Goal: Browse casually: Explore the website without a specific task or goal

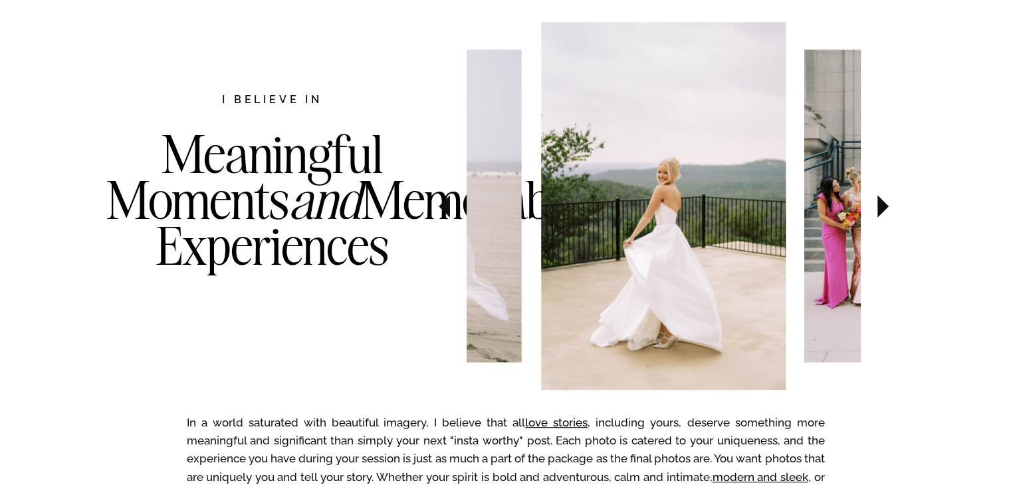
scroll to position [692, 0]
click at [879, 214] on icon at bounding box center [883, 206] width 11 height 23
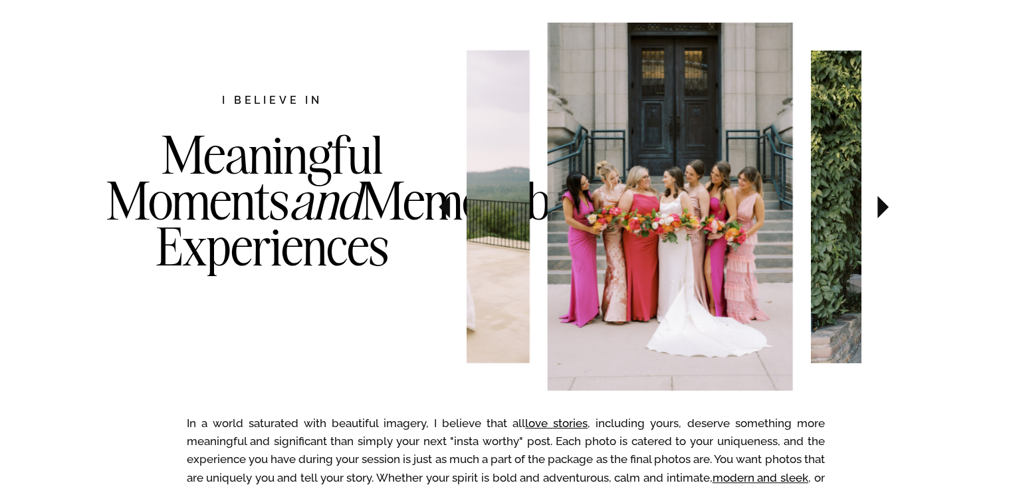
click at [879, 214] on icon at bounding box center [883, 206] width 11 height 23
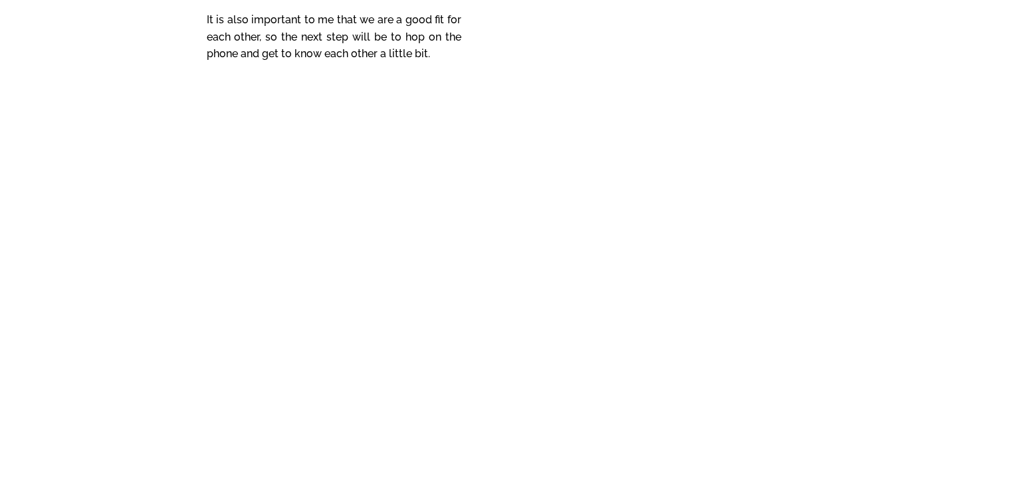
scroll to position [5892, 0]
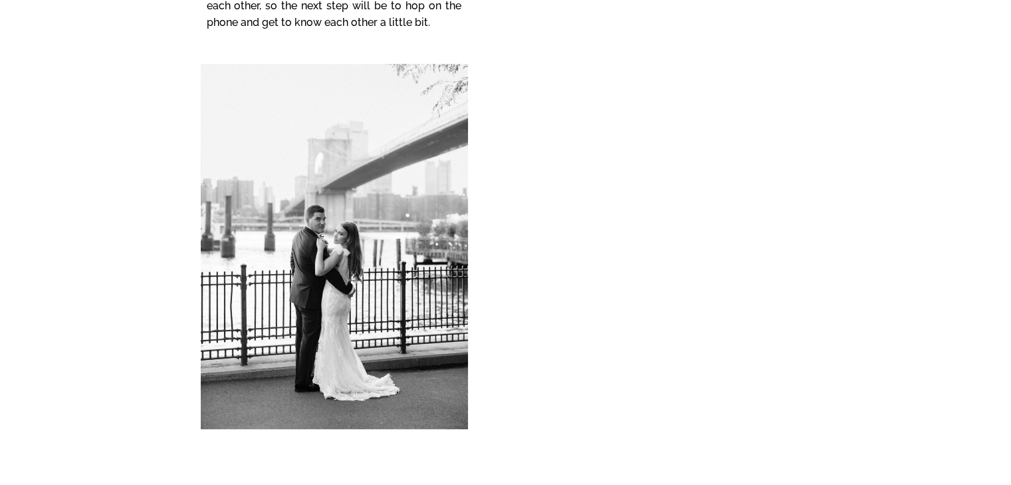
scroll to position [5905, 0]
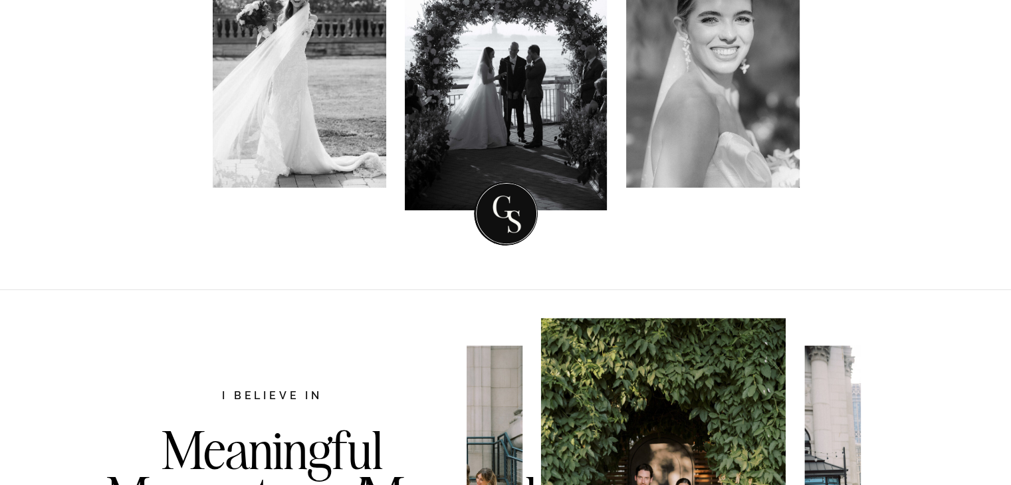
scroll to position [580, 0]
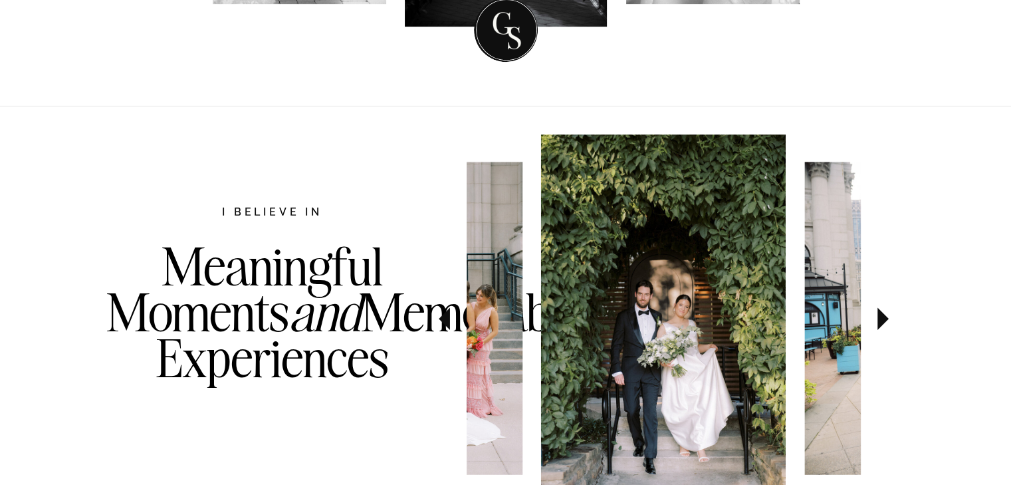
click at [878, 321] on icon at bounding box center [883, 318] width 11 height 23
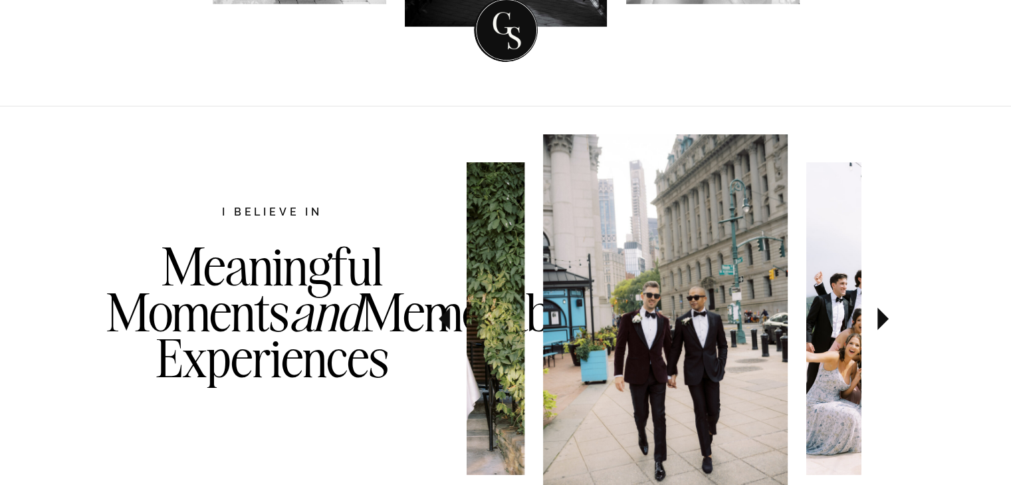
click at [878, 321] on icon at bounding box center [883, 318] width 11 height 23
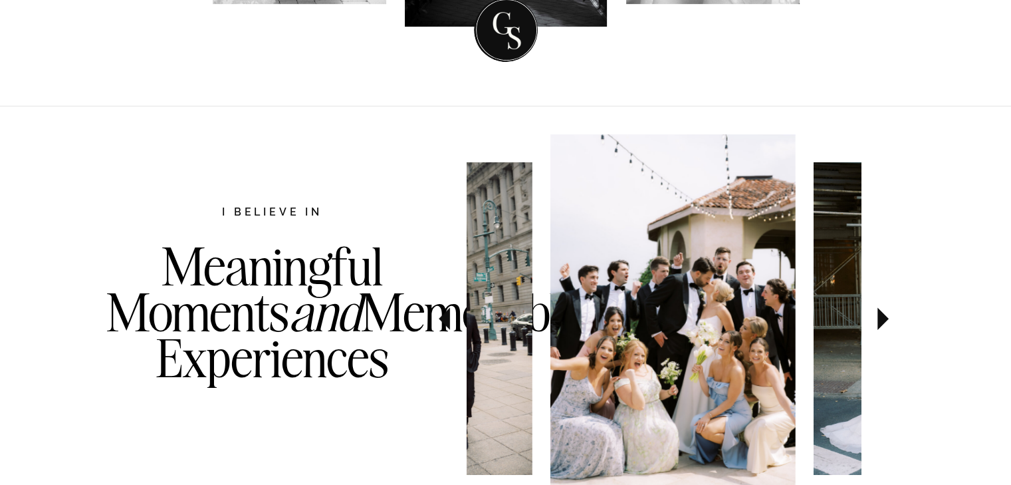
click at [878, 321] on icon at bounding box center [883, 318] width 11 height 23
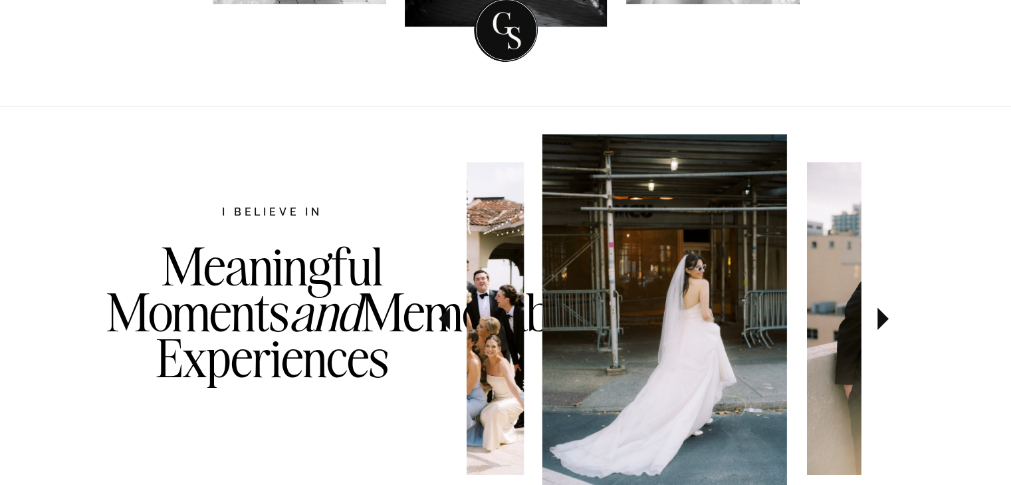
click at [878, 321] on icon at bounding box center [883, 318] width 11 height 23
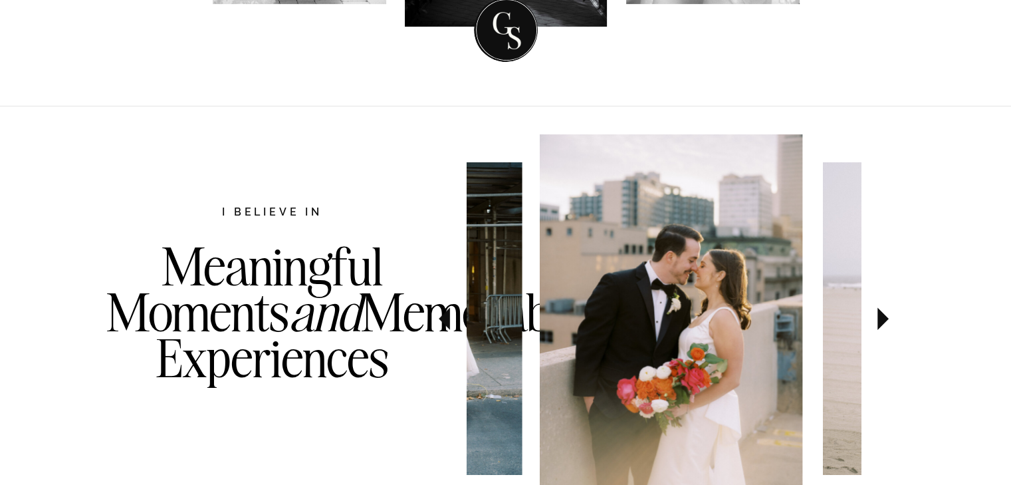
click at [878, 321] on icon at bounding box center [883, 318] width 11 height 23
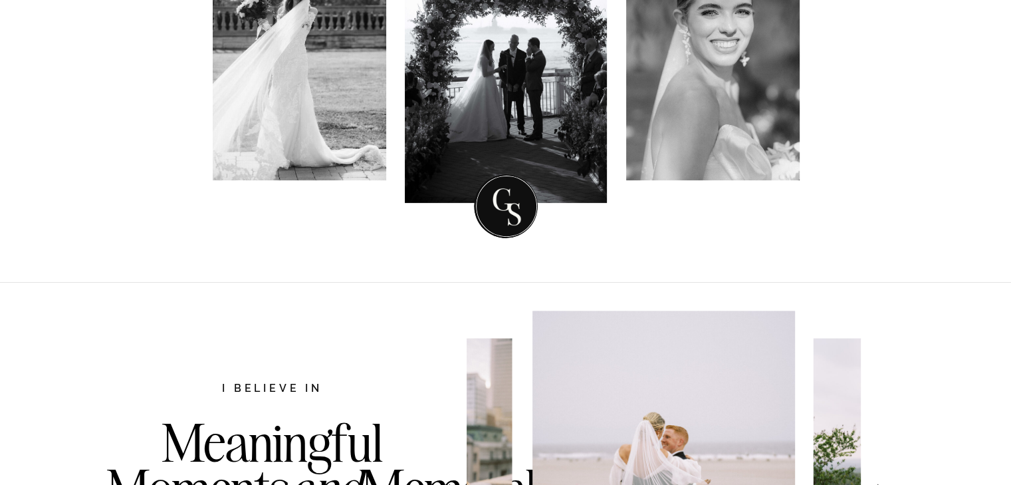
scroll to position [660, 0]
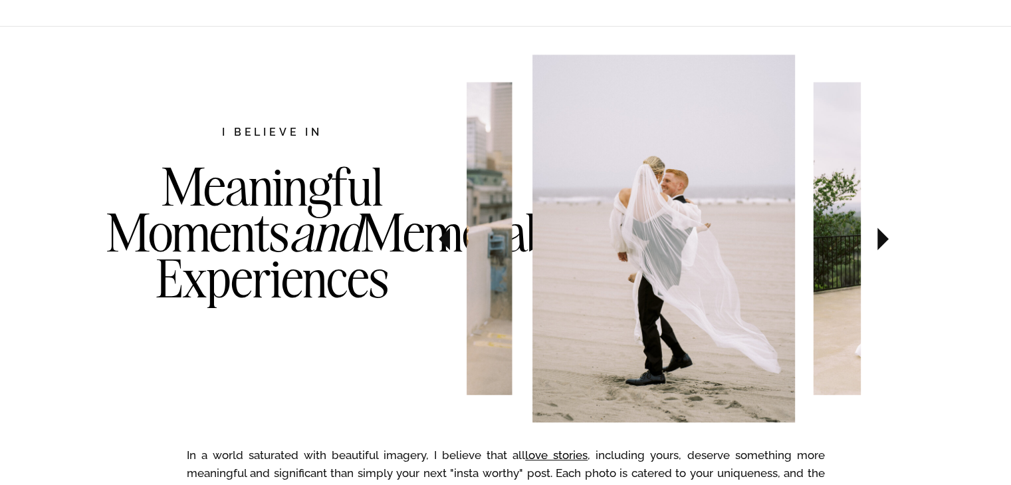
click at [879, 242] on icon at bounding box center [883, 238] width 11 height 23
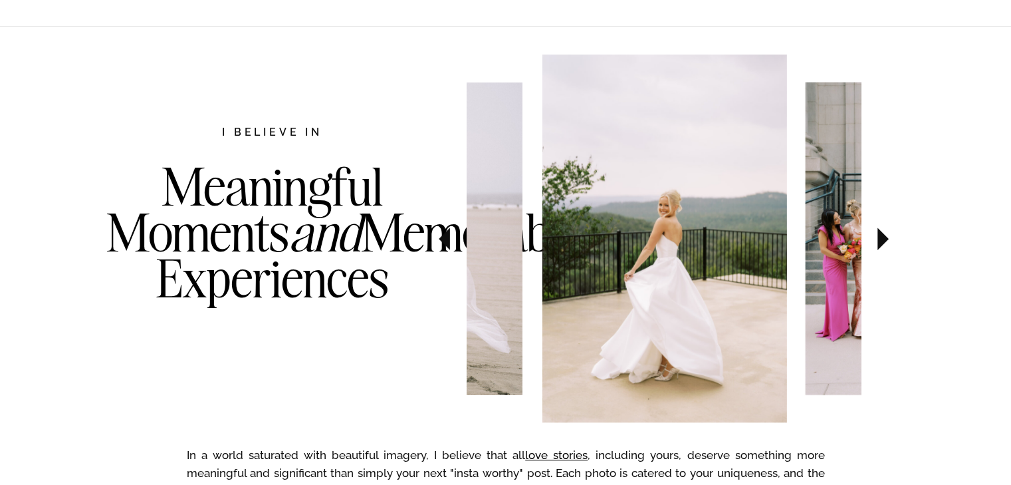
click at [879, 242] on icon at bounding box center [883, 238] width 11 height 23
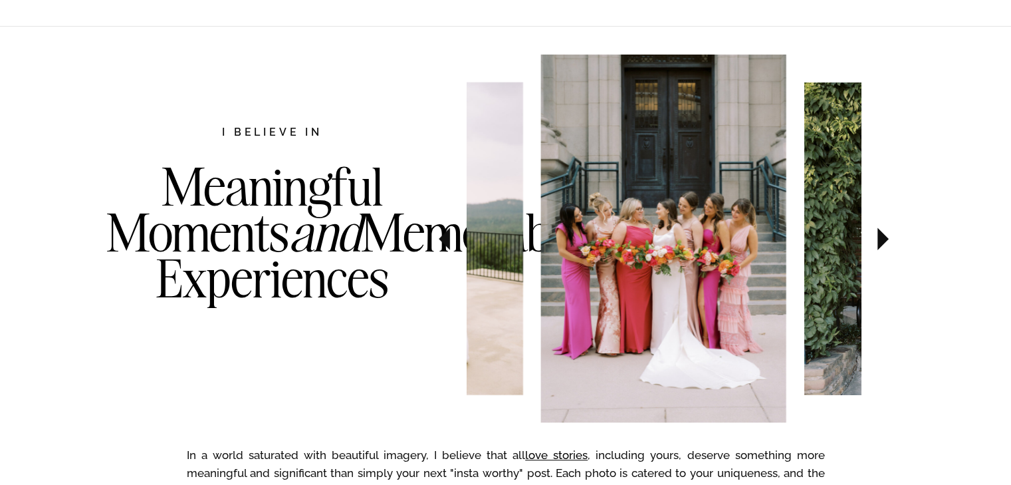
click at [879, 242] on icon at bounding box center [883, 238] width 11 height 23
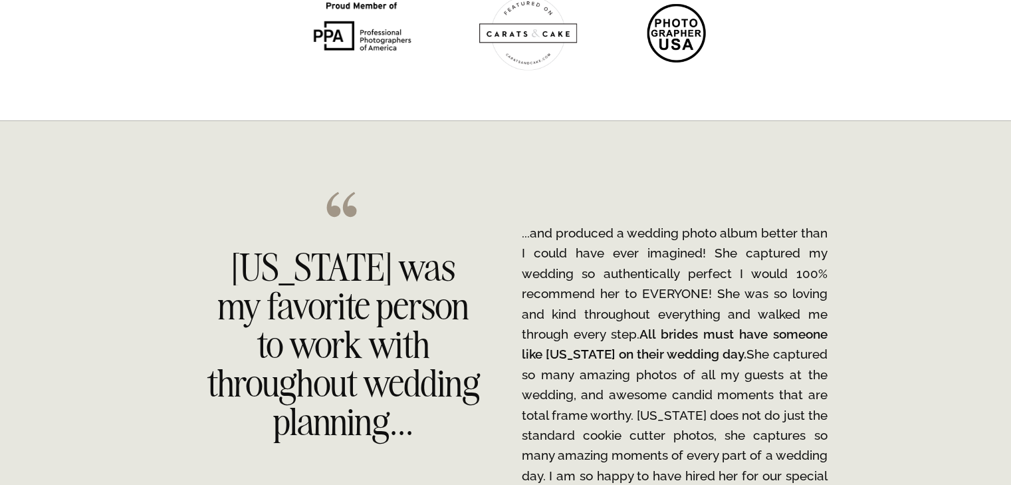
scroll to position [2111, 0]
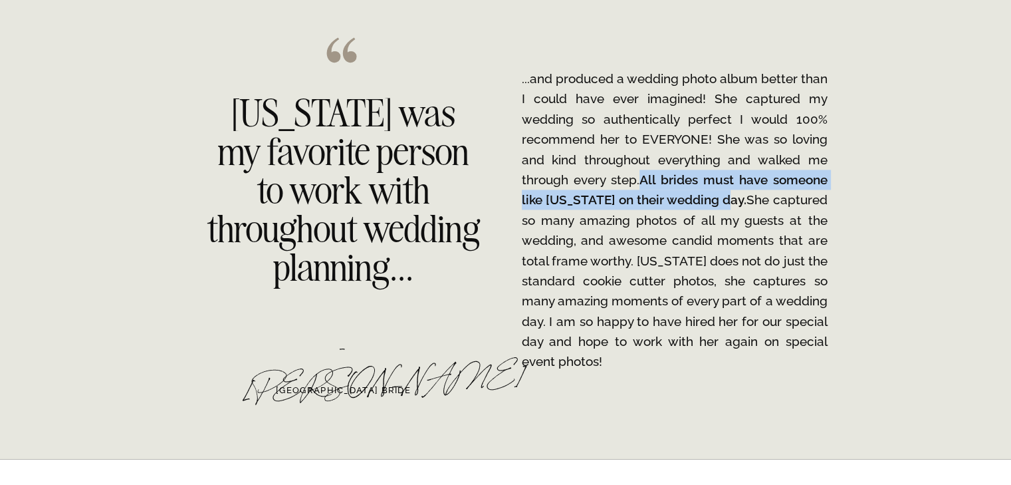
drag, startPoint x: 639, startPoint y: 177, endPoint x: 725, endPoint y: 202, distance: 90.1
click at [725, 202] on p "...and produced a wedding photo album better than I could have ever imagined! S…" at bounding box center [675, 219] width 306 height 303
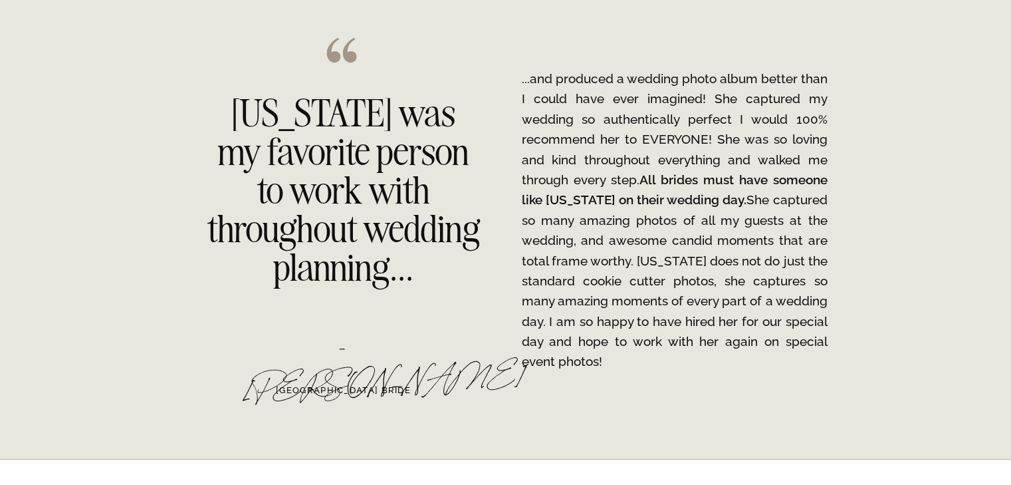
click at [727, 239] on p "...and produced a wedding photo album better than I could have ever imagined! S…" at bounding box center [675, 219] width 306 height 303
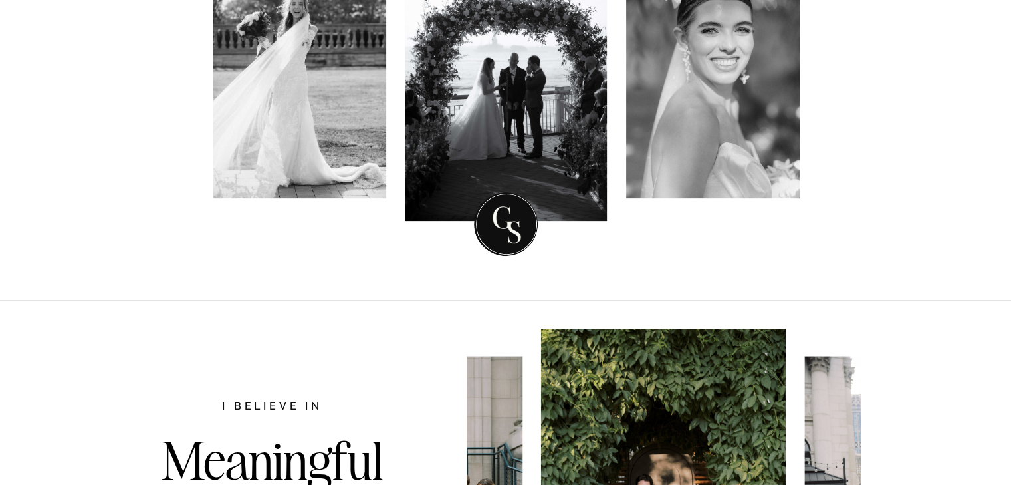
scroll to position [390, 0]
